Goal: Task Accomplishment & Management: Use online tool/utility

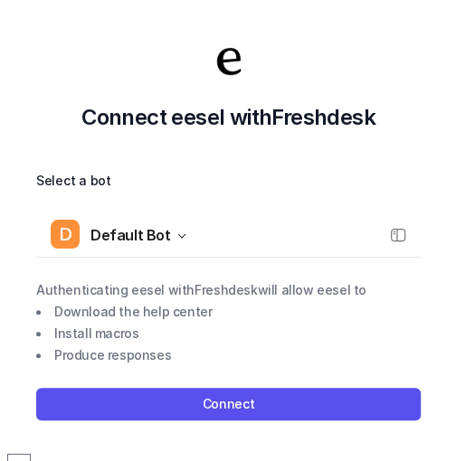
scroll to position [2, 0]
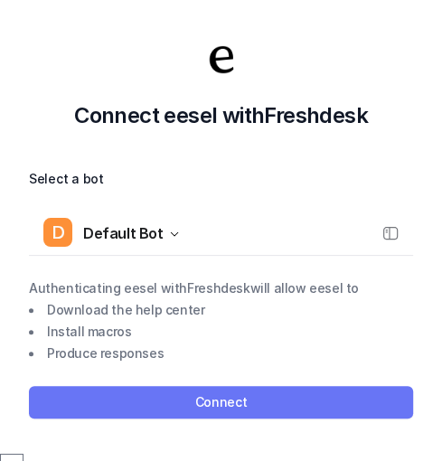
click at [233, 397] on button "Connect" at bounding box center [221, 402] width 385 height 33
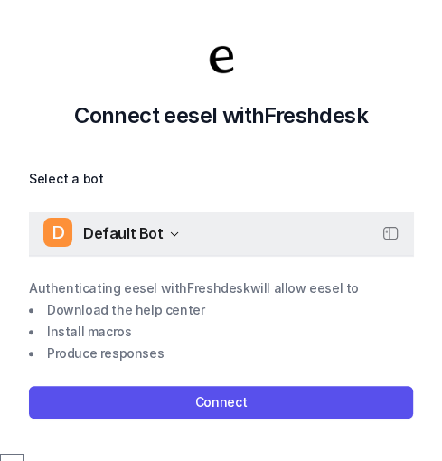
click at [174, 228] on button "D Default Bot" at bounding box center [221, 233] width 385 height 43
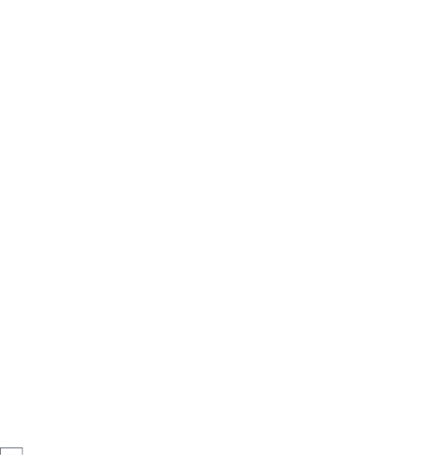
scroll to position [109, 0]
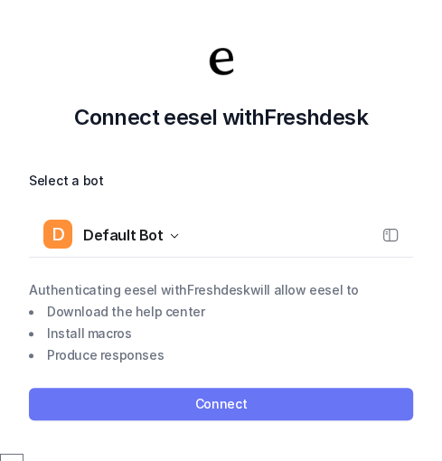
click at [233, 394] on button "Connect" at bounding box center [221, 404] width 385 height 33
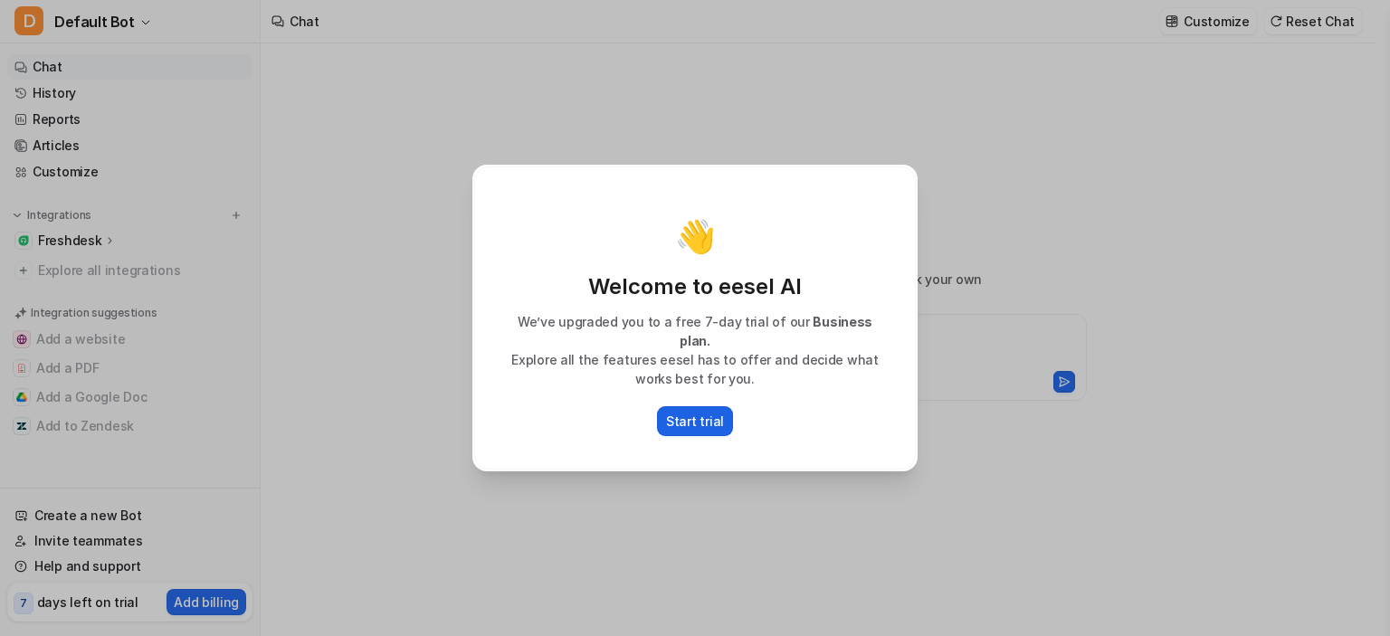
click at [710, 412] on p "Start trial" at bounding box center [695, 421] width 58 height 19
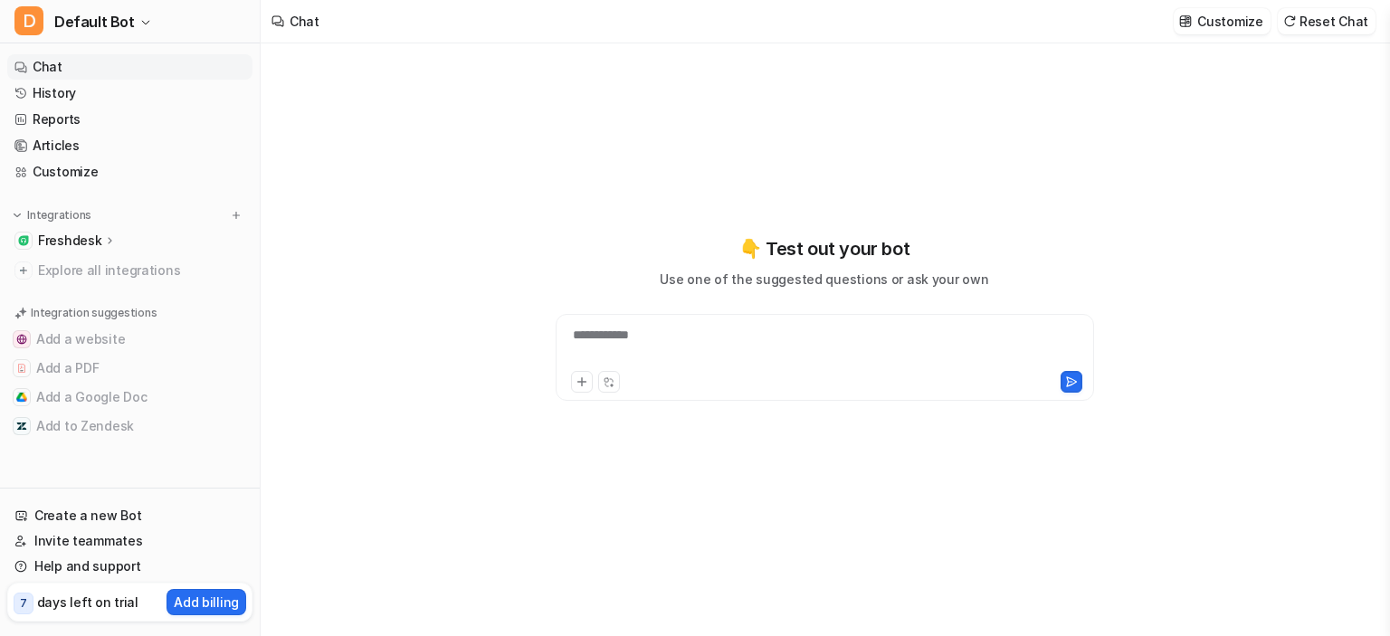
click at [80, 239] on p "Freshdesk" at bounding box center [69, 241] width 63 height 18
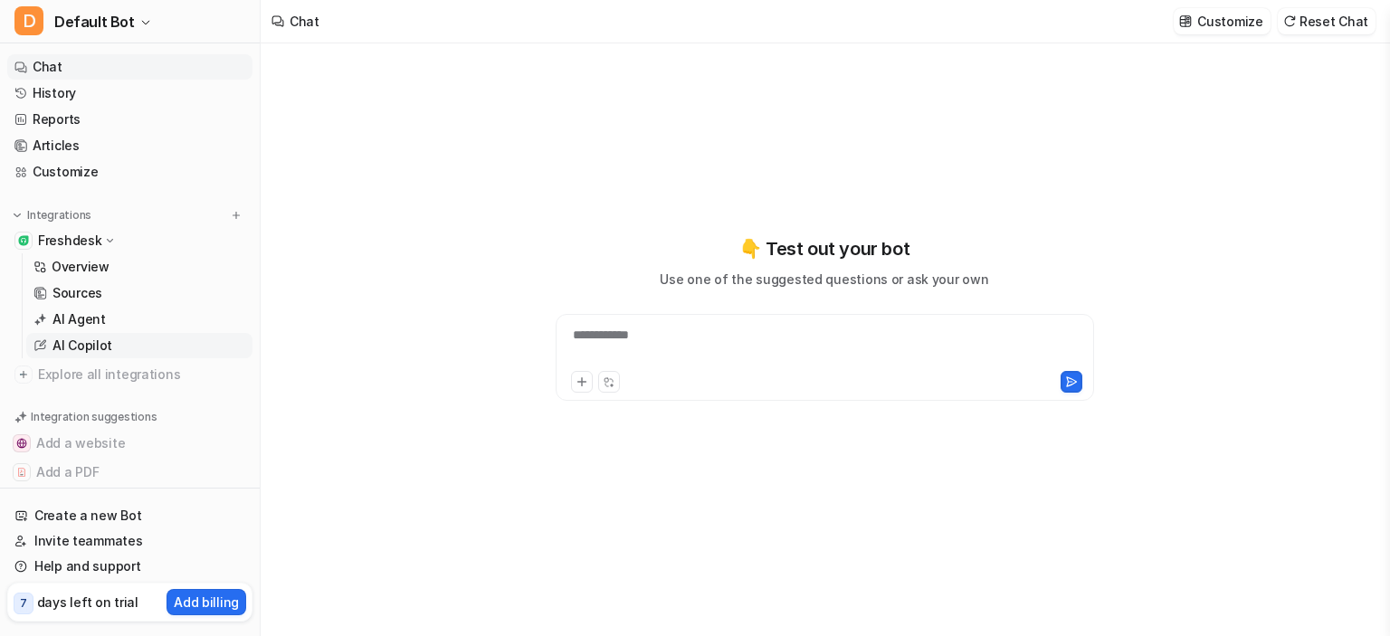
click at [87, 341] on p "AI Copilot" at bounding box center [82, 346] width 60 height 18
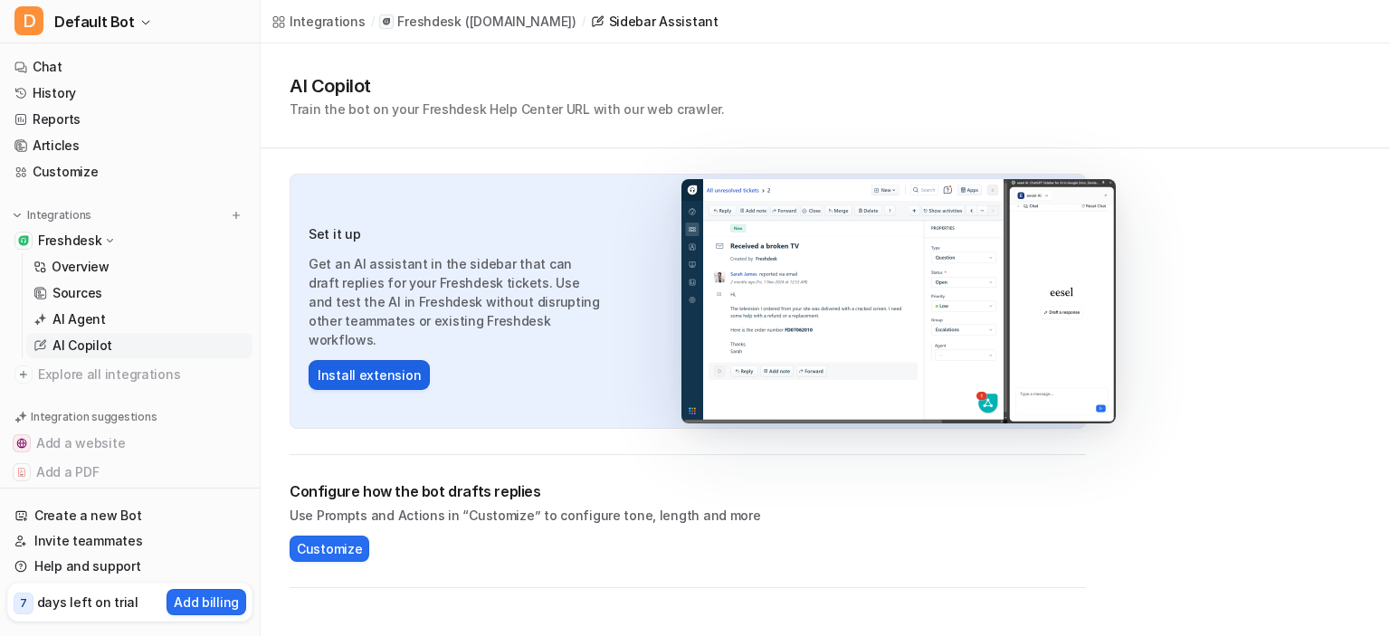
click at [393, 367] on button "Install extension" at bounding box center [369, 375] width 121 height 30
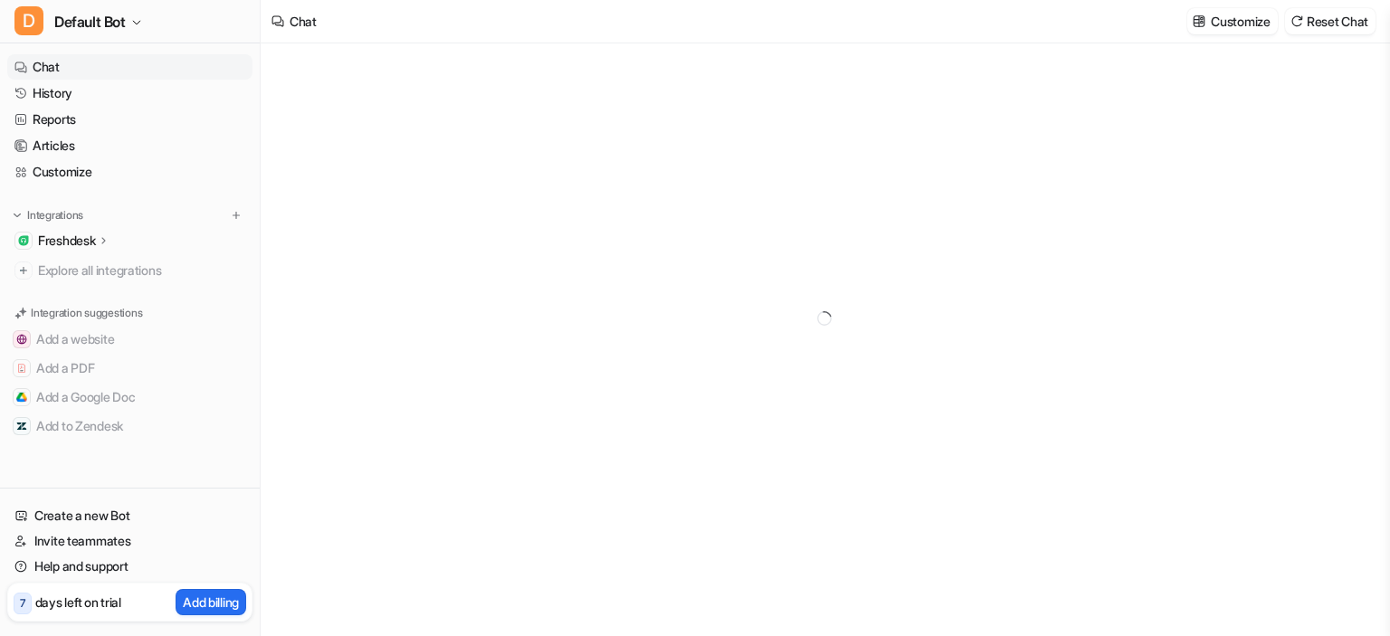
type textarea "**********"
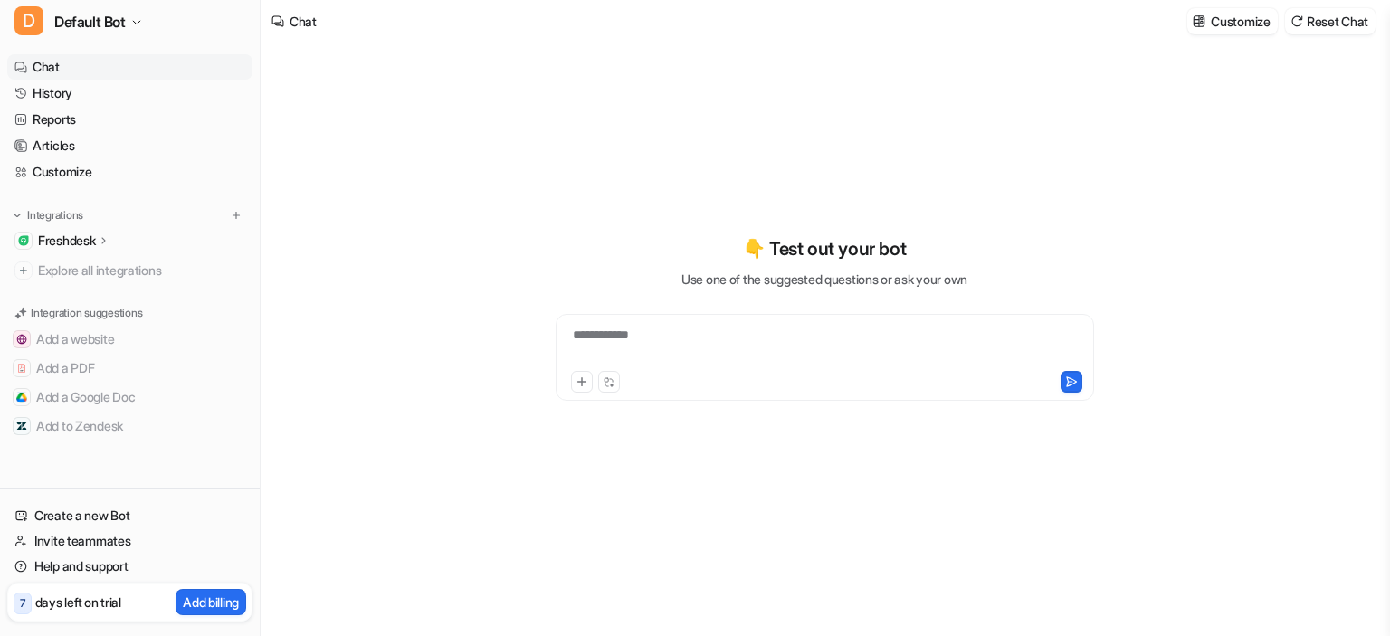
click at [706, 333] on div "**********" at bounding box center [824, 347] width 529 height 42
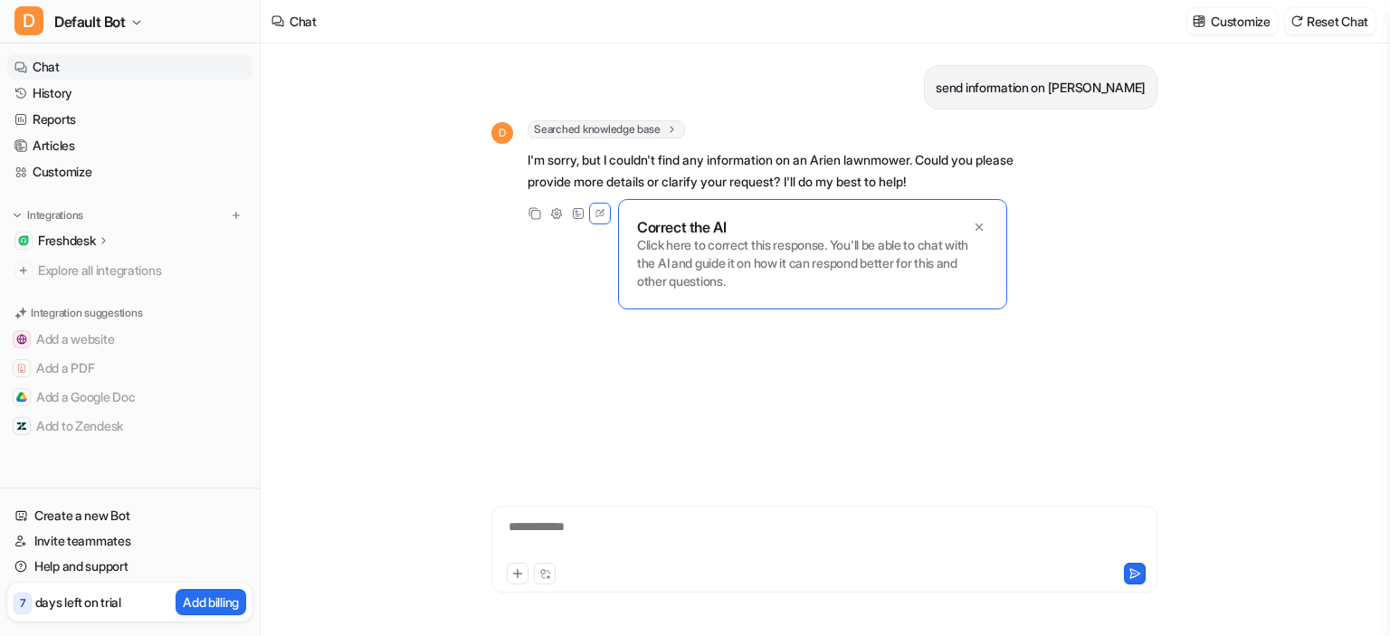
click at [84, 242] on p "Freshdesk" at bounding box center [66, 241] width 57 height 18
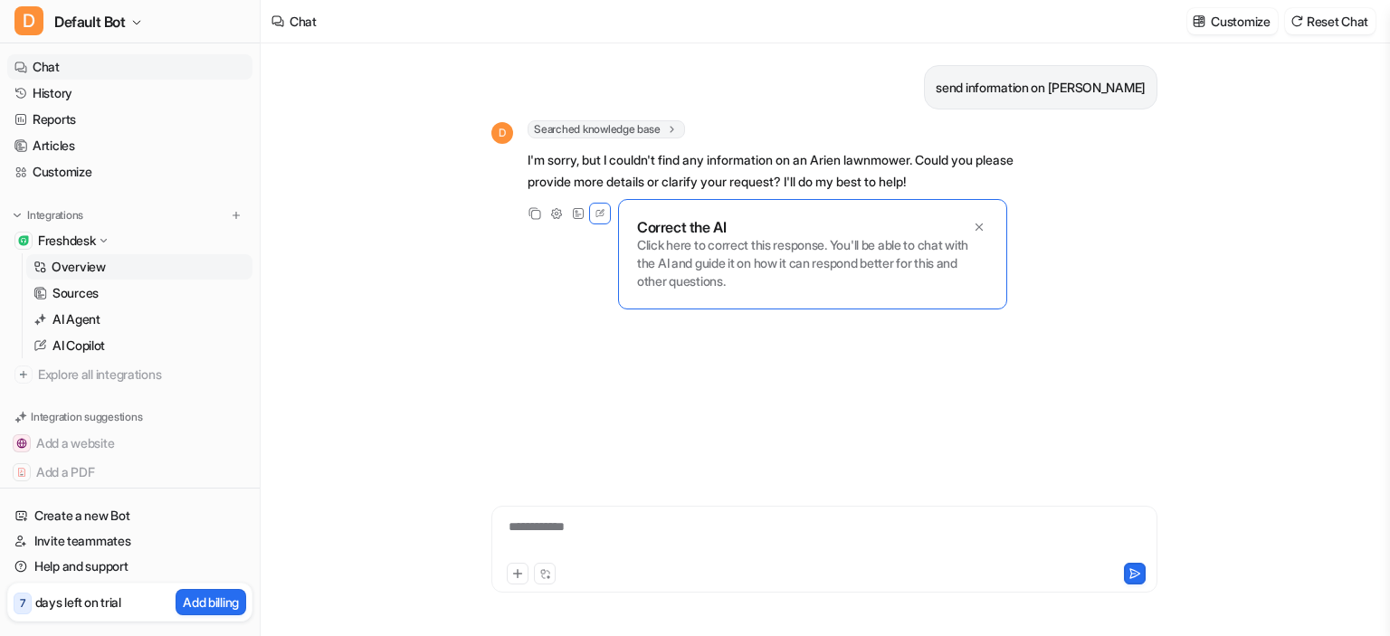
click at [156, 263] on link "Overview" at bounding box center [139, 266] width 226 height 25
drag, startPoint x: 90, startPoint y: 347, endPoint x: 147, endPoint y: 364, distance: 58.7
click at [90, 347] on p "AI Copilot" at bounding box center [78, 346] width 52 height 18
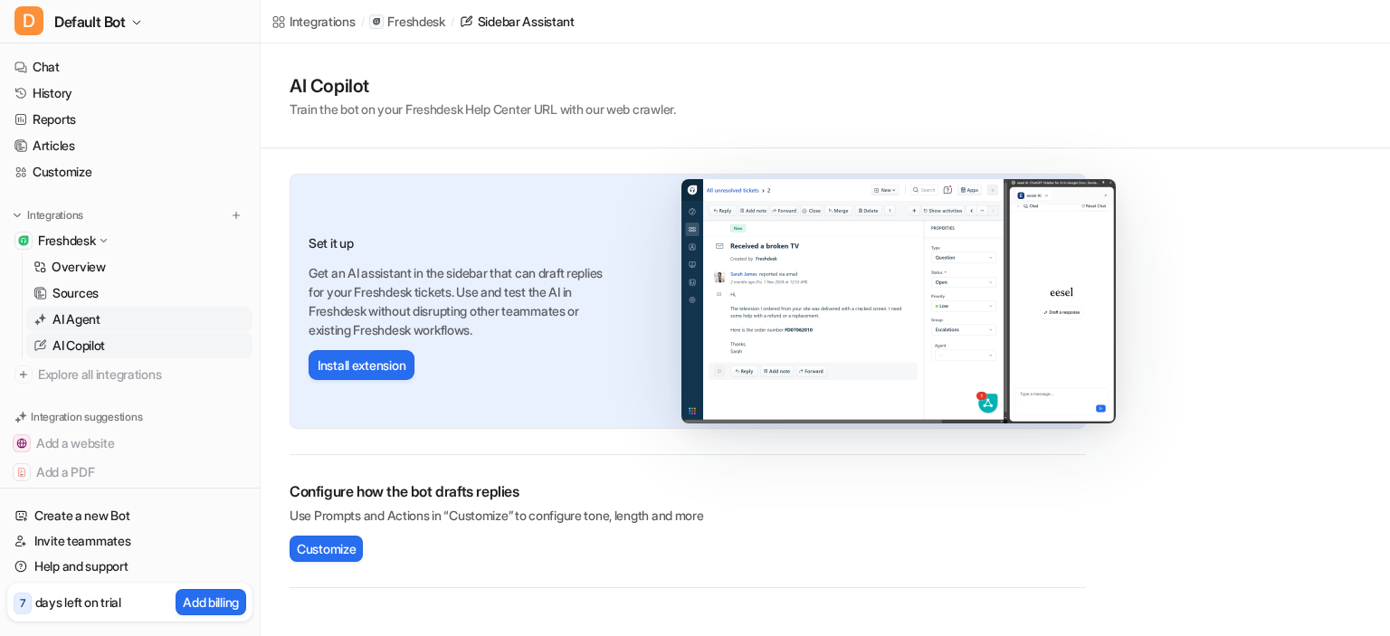
click at [80, 328] on p "AI Agent" at bounding box center [76, 319] width 48 height 18
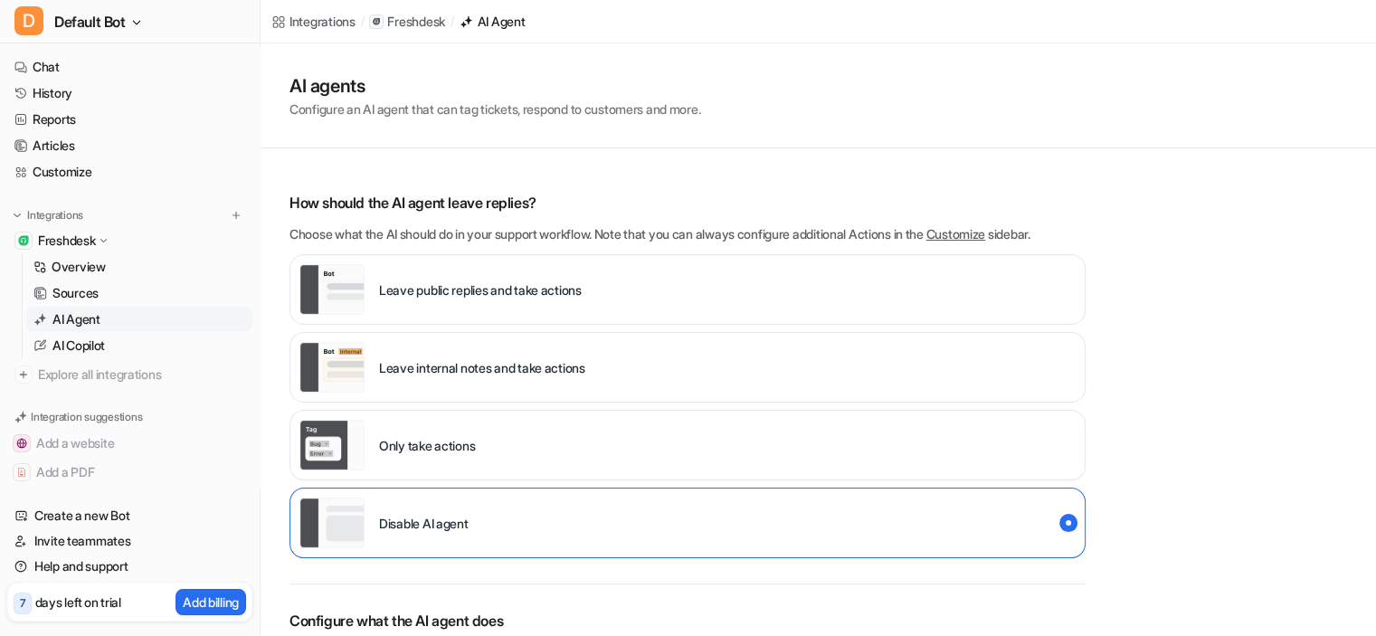
click at [502, 287] on p "Leave public replies and take actions" at bounding box center [480, 290] width 203 height 19
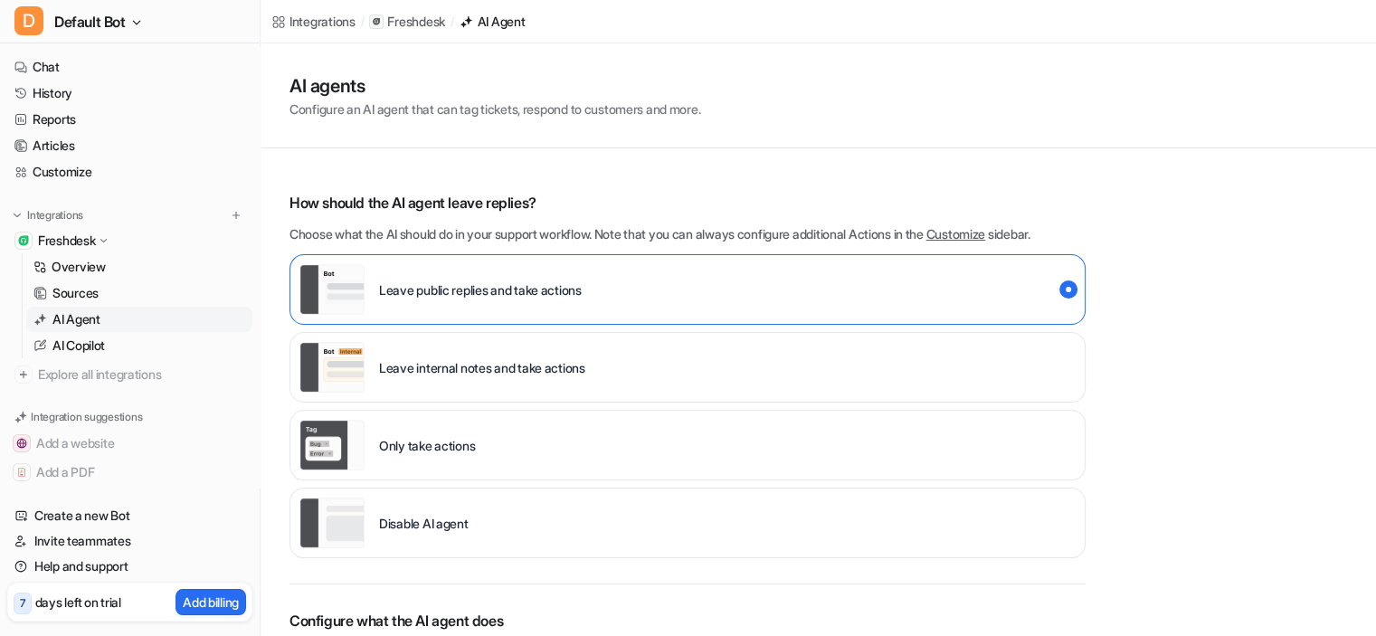
click at [514, 285] on p "Leave public replies and take actions" at bounding box center [480, 290] width 203 height 19
click at [1080, 289] on div "Leave public replies and take actions" at bounding box center [688, 289] width 796 height 71
click at [1074, 290] on span "live::external_reply" at bounding box center [1068, 289] width 14 height 14
click at [1067, 290] on span "live::external_reply" at bounding box center [1068, 289] width 5 height 5
click at [1067, 288] on span "live::external_reply" at bounding box center [1068, 289] width 5 height 5
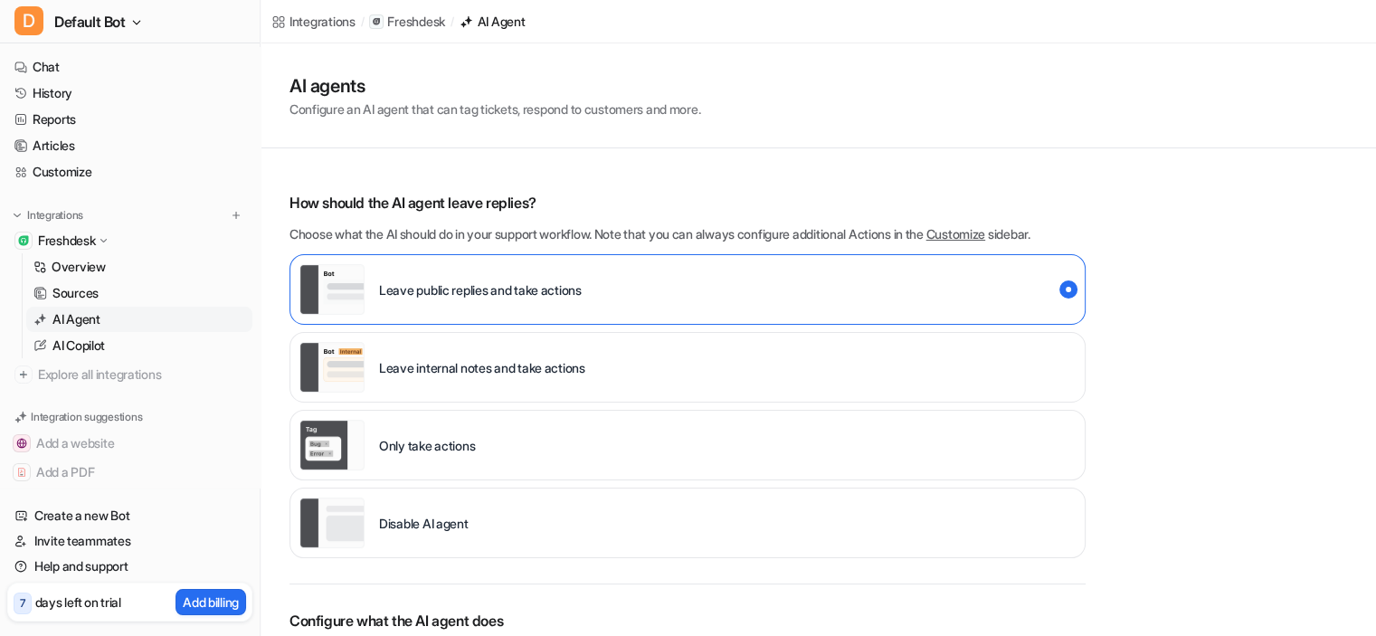
click at [1045, 286] on div "Leave public replies and take actions" at bounding box center [688, 289] width 796 height 71
drag, startPoint x: 1070, startPoint y: 289, endPoint x: 1096, endPoint y: 289, distance: 25.3
click at [1096, 289] on div "AI agents Configure an AI agent that can tag tickets, respond to customers and …" at bounding box center [819, 548] width 1116 height 1011
click at [1191, 315] on div "AI agents Configure an AI agent that can tag tickets, respond to customers and …" at bounding box center [819, 548] width 1116 height 1011
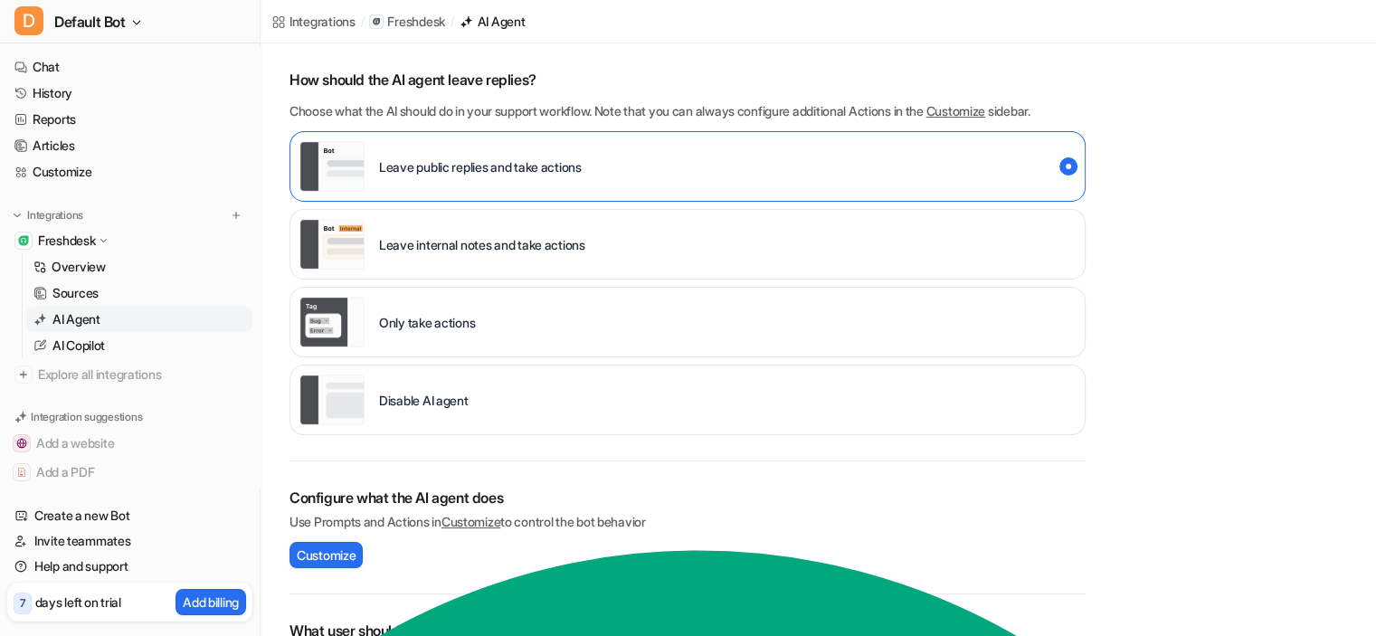
scroll to position [271, 0]
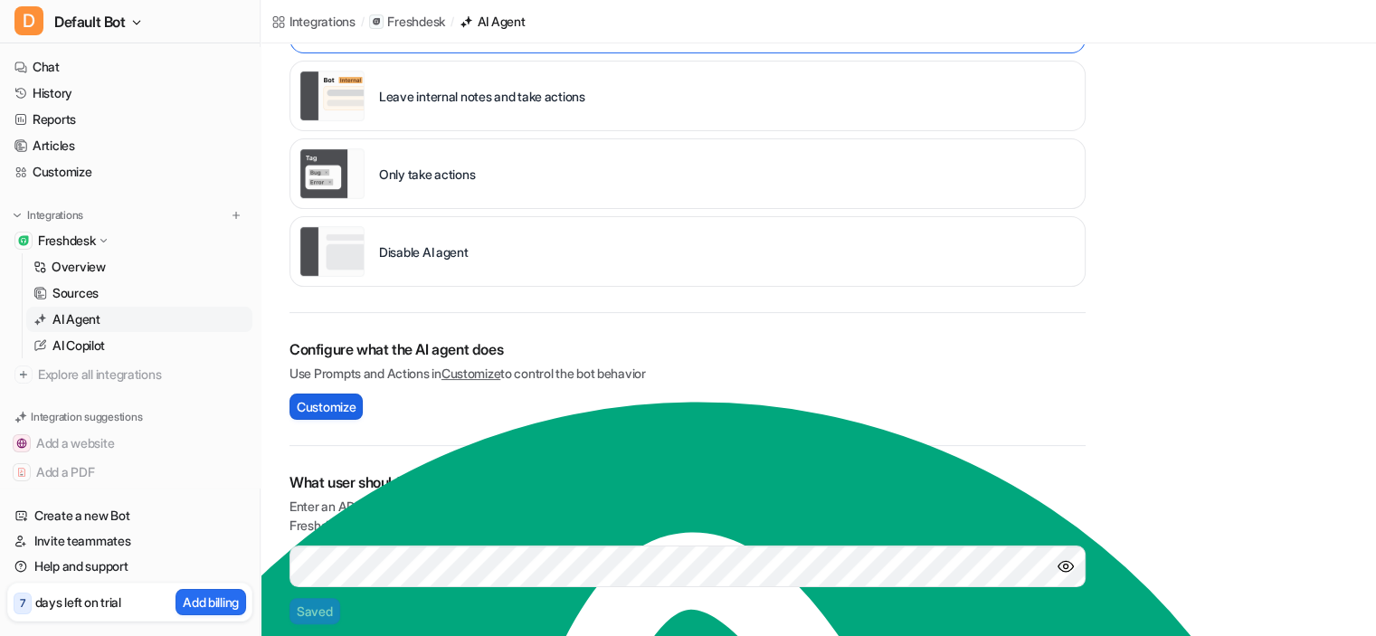
click at [331, 405] on span "Customize" at bounding box center [326, 406] width 59 height 19
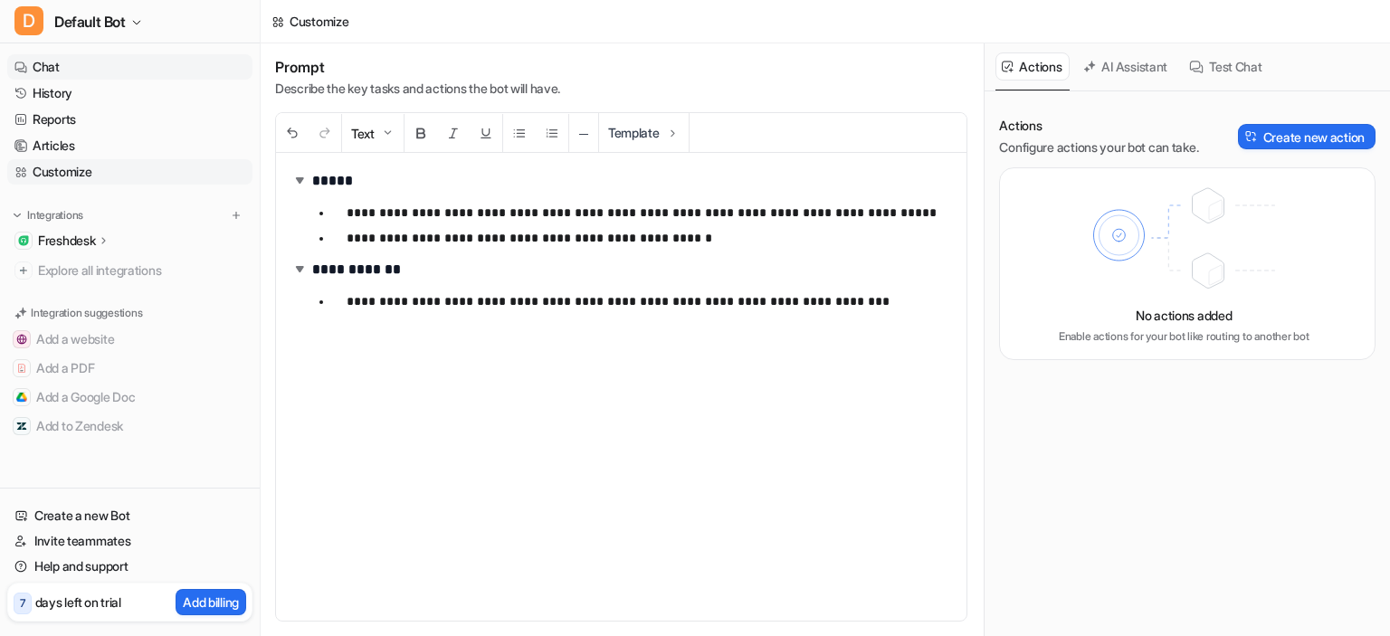
click at [62, 71] on link "Chat" at bounding box center [129, 66] width 245 height 25
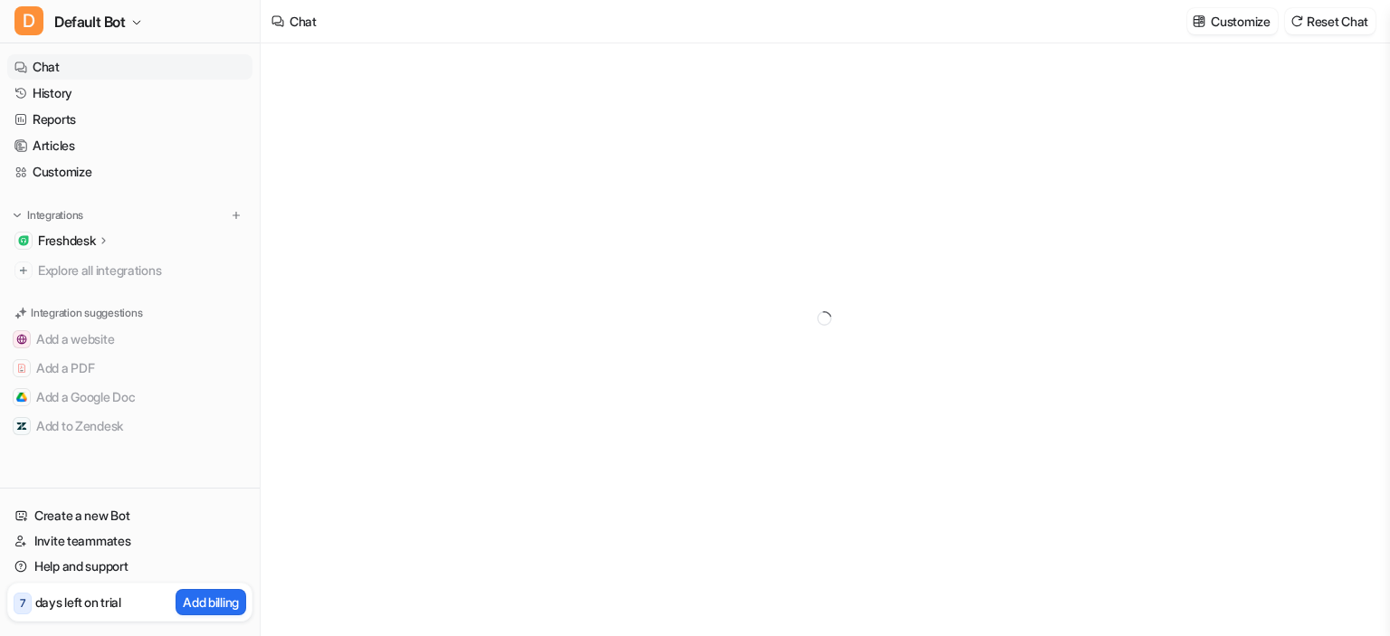
type textarea "**********"
